Goal: Information Seeking & Learning: Learn about a topic

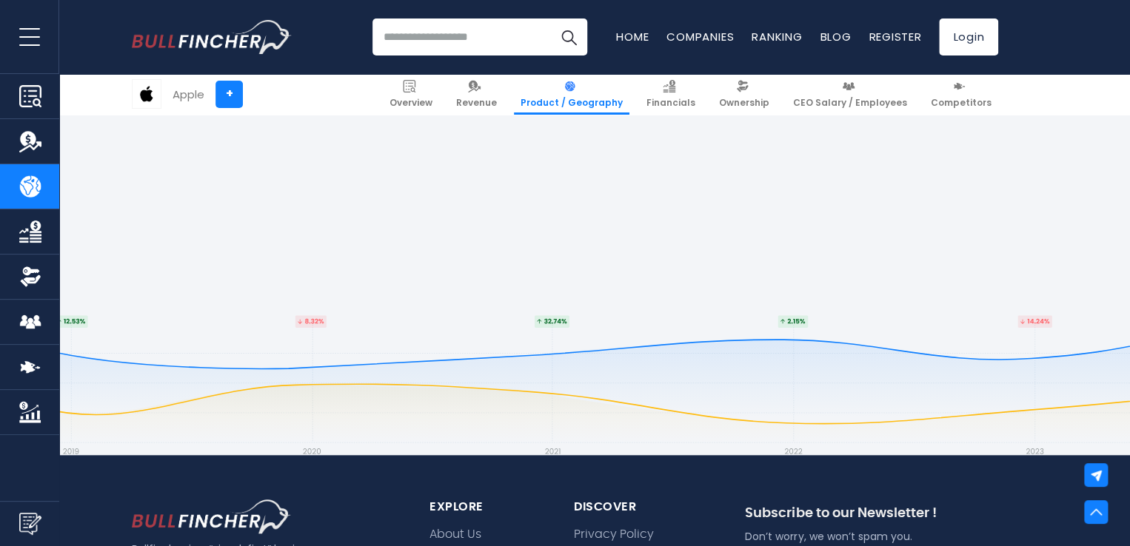
scroll to position [3600, 0]
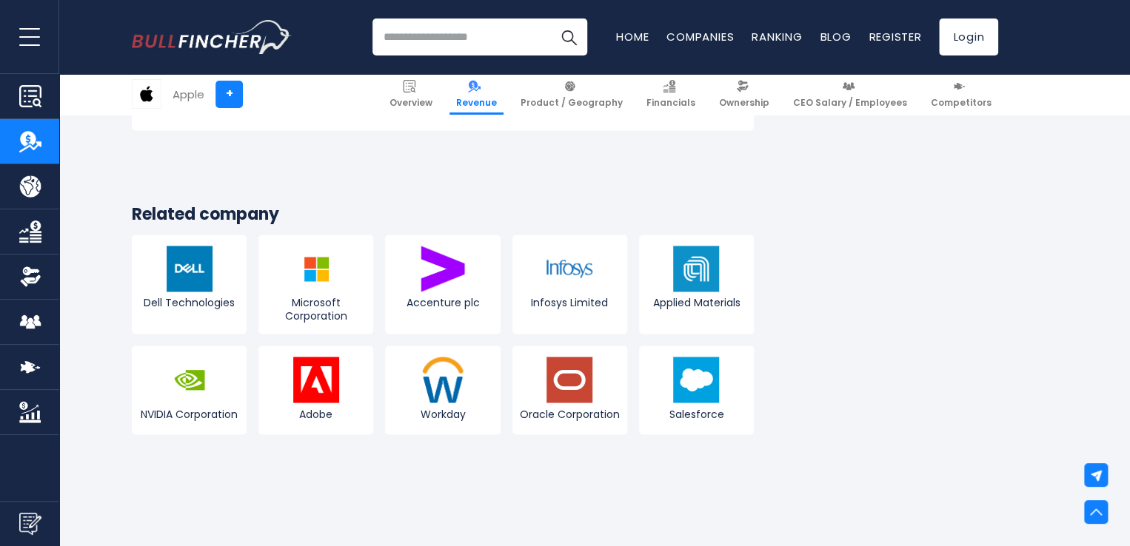
scroll to position [3822, 0]
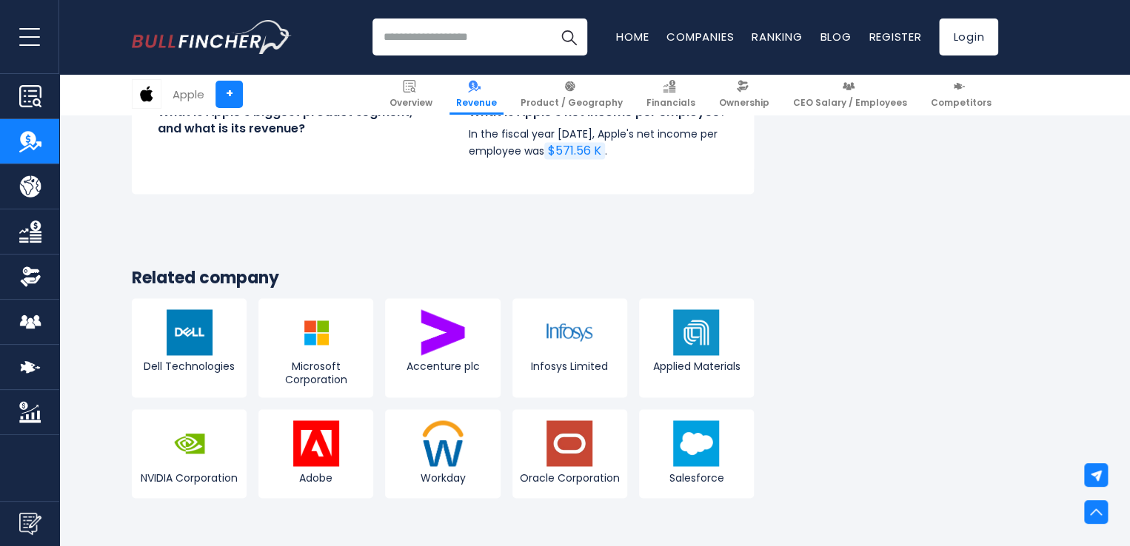
click at [41, 233] on link "Financials" at bounding box center [29, 231] width 59 height 44
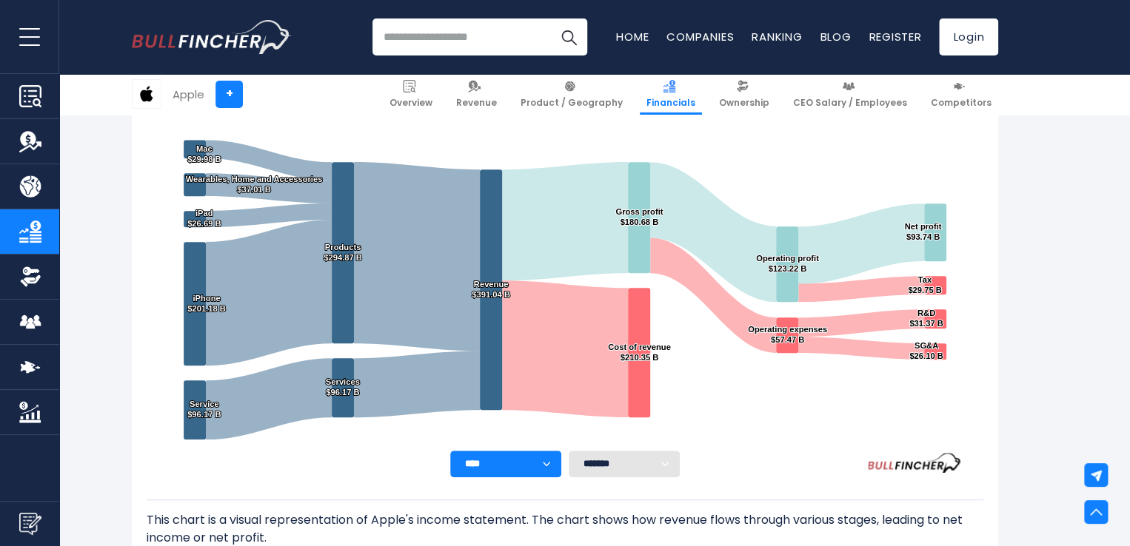
scroll to position [238, 0]
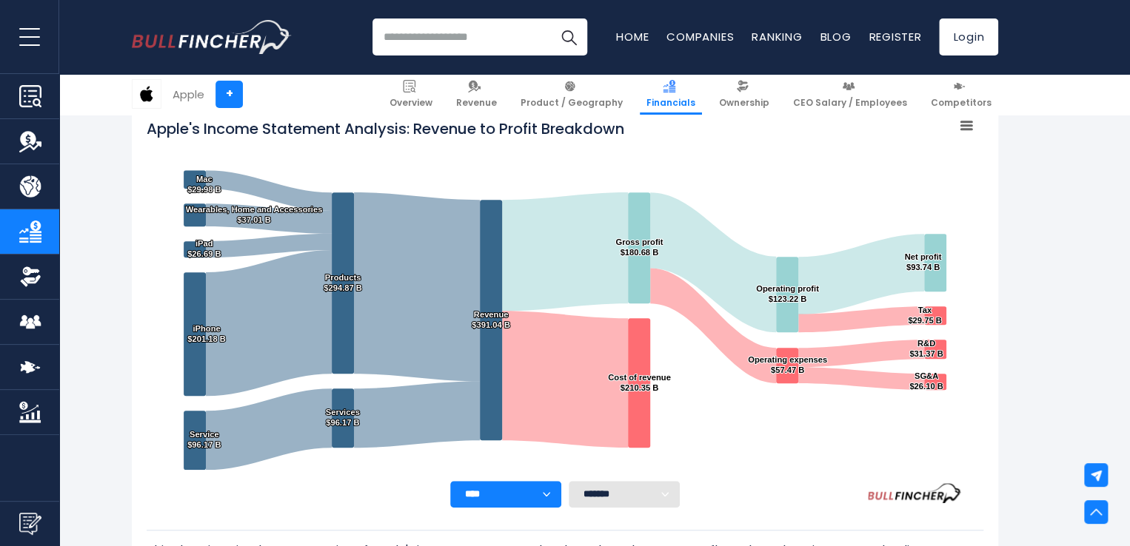
click at [748, 181] on rect "Apple's Income Statement Analysis: Revenue to Profit Breakdown" at bounding box center [565, 296] width 836 height 370
